Goal: Task Accomplishment & Management: Use online tool/utility

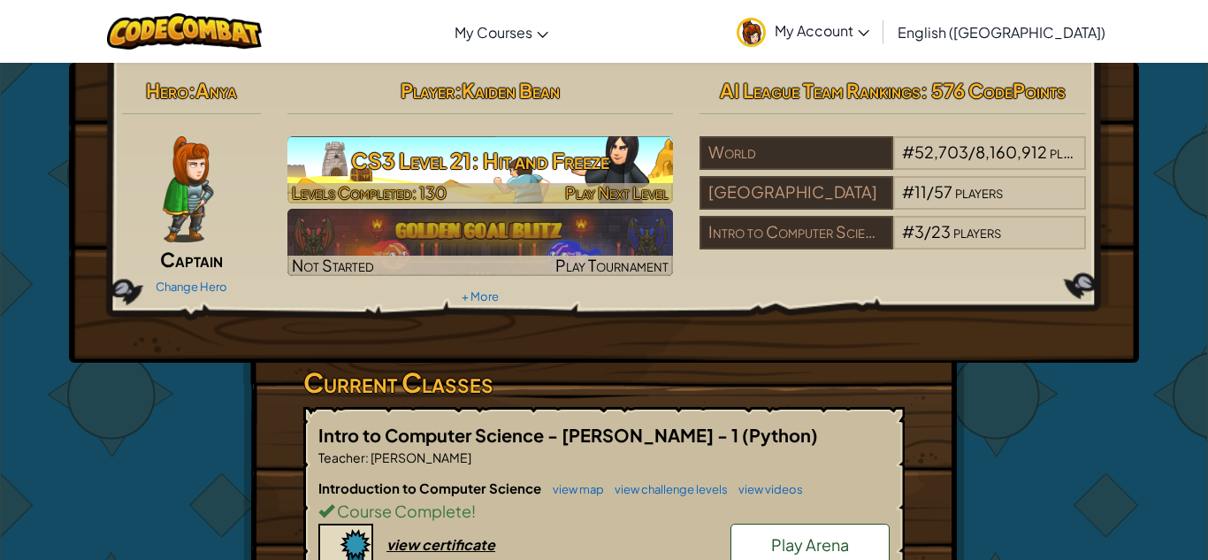
click at [427, 141] on h3 "CS3 Level 21: Hit and Freeze" at bounding box center [480, 161] width 386 height 40
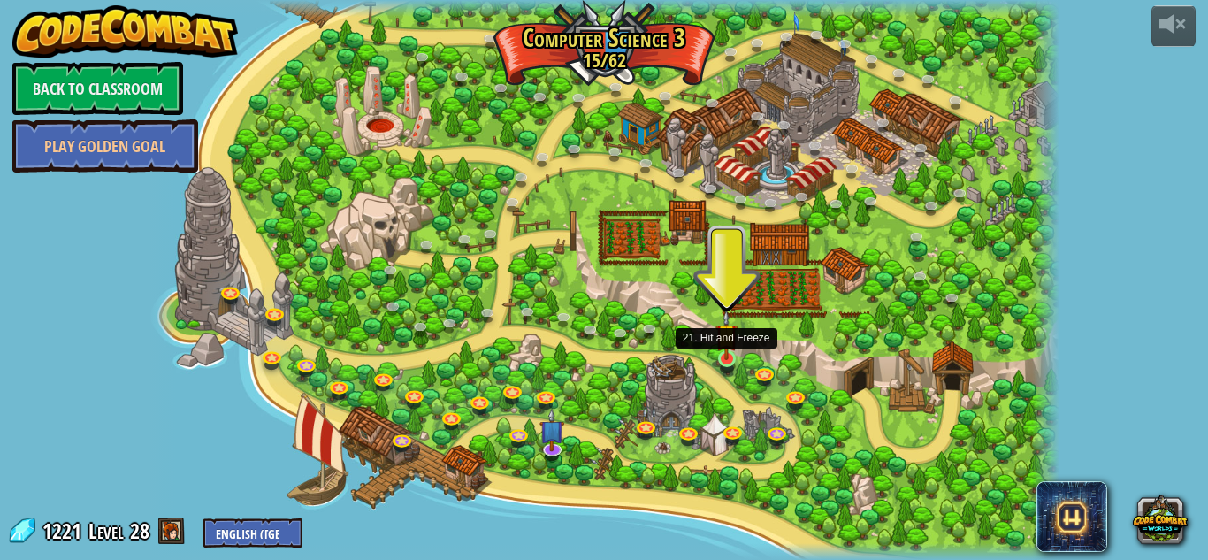
click at [721, 357] on img at bounding box center [726, 334] width 22 height 50
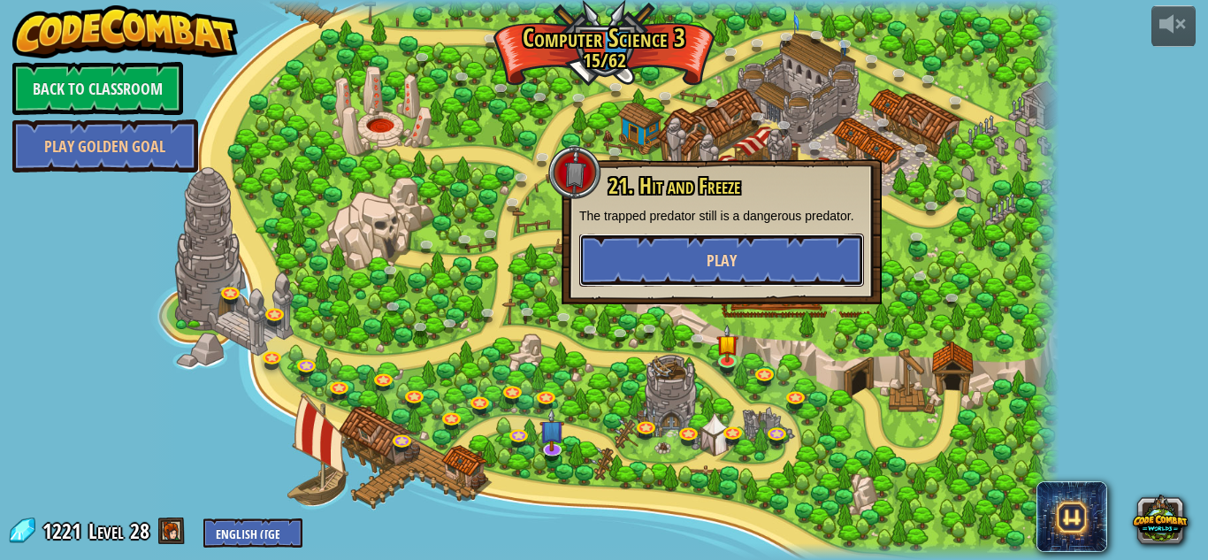
click at [666, 265] on button "Play" at bounding box center [721, 259] width 285 height 53
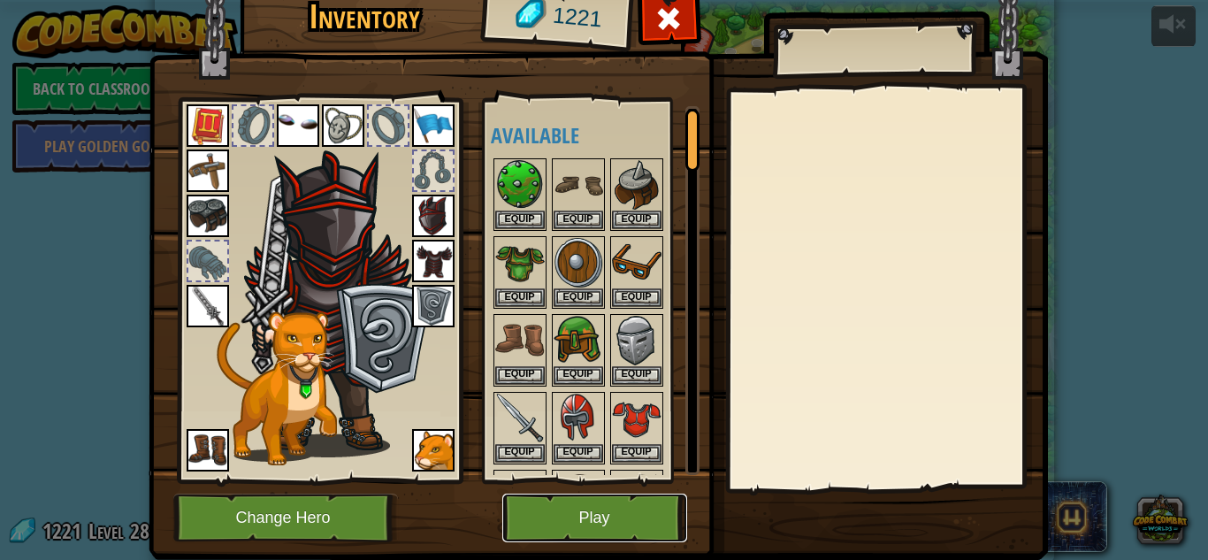
click at [626, 537] on button "Play" at bounding box center [594, 517] width 185 height 49
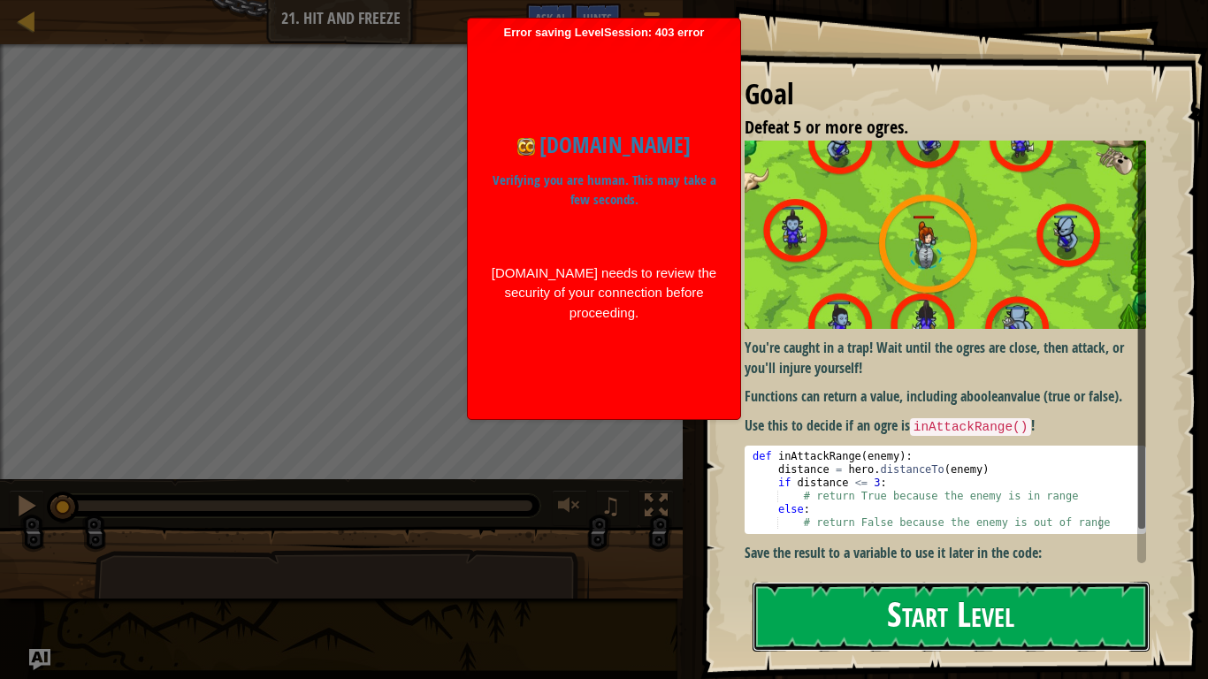
click at [934, 559] on button "Start Level" at bounding box center [950, 617] width 397 height 70
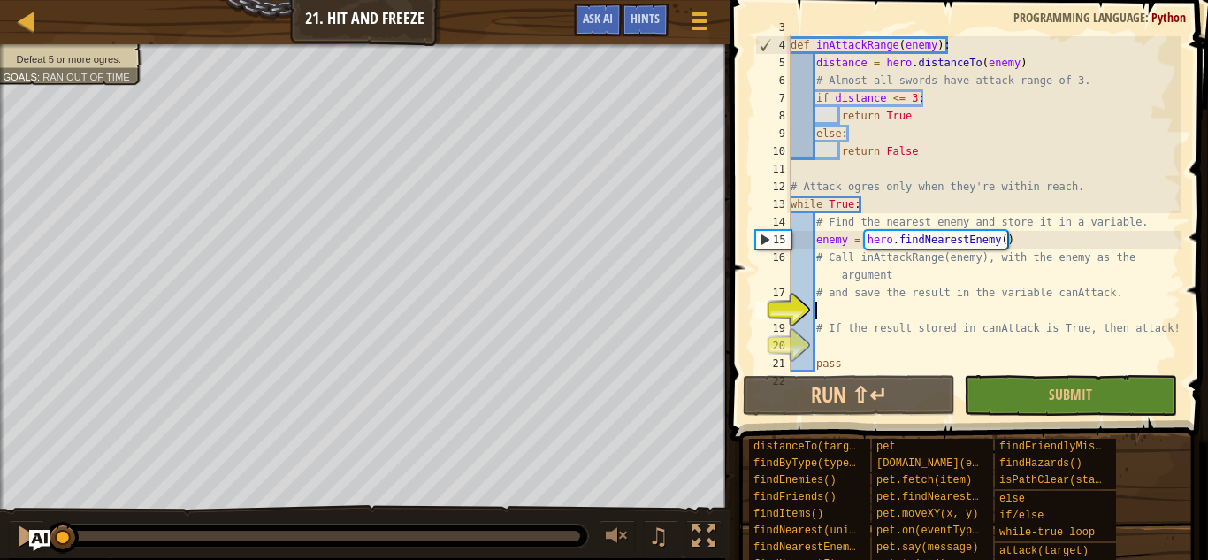
scroll to position [71, 0]
